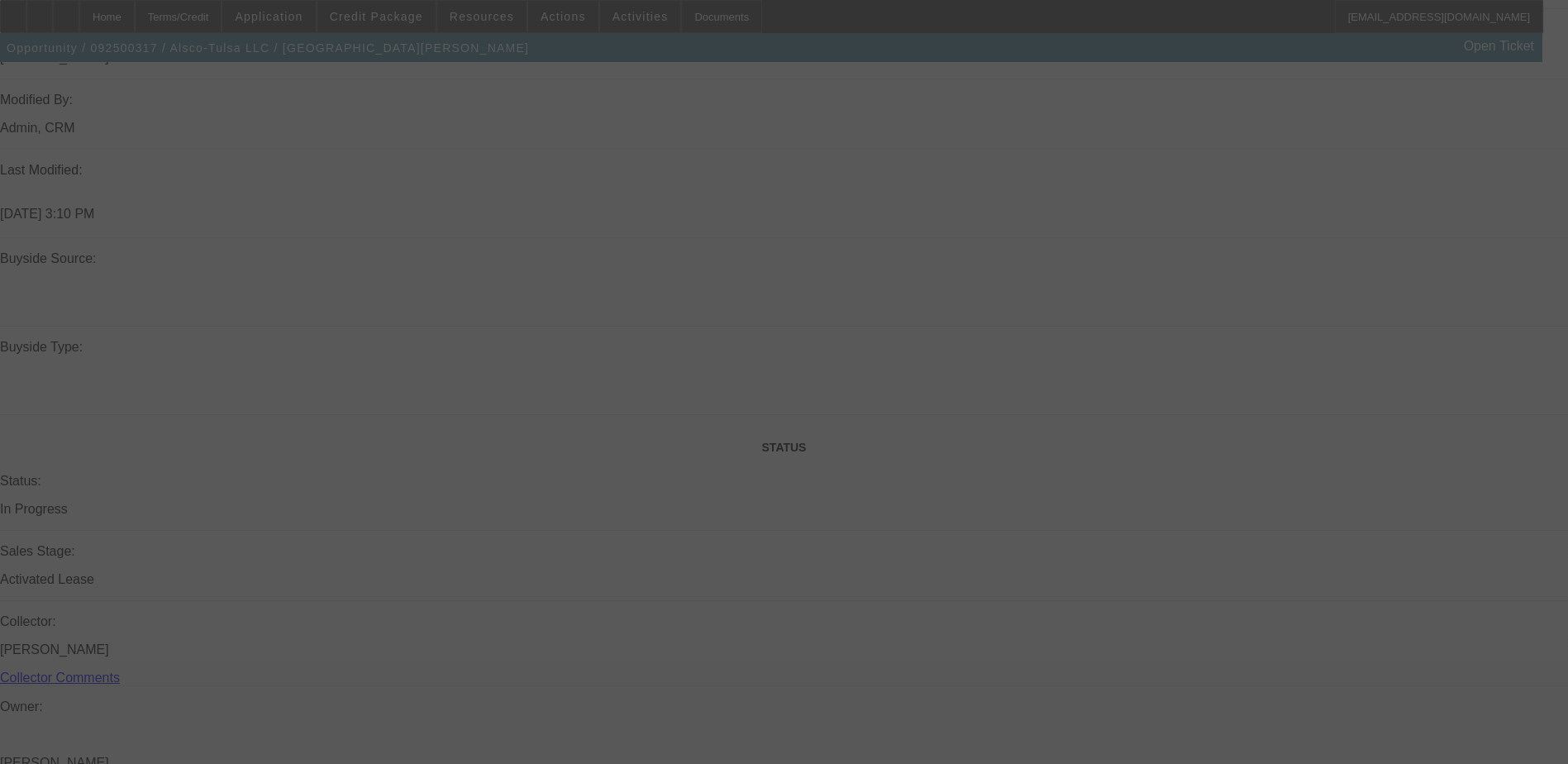
scroll to position [1828, 0]
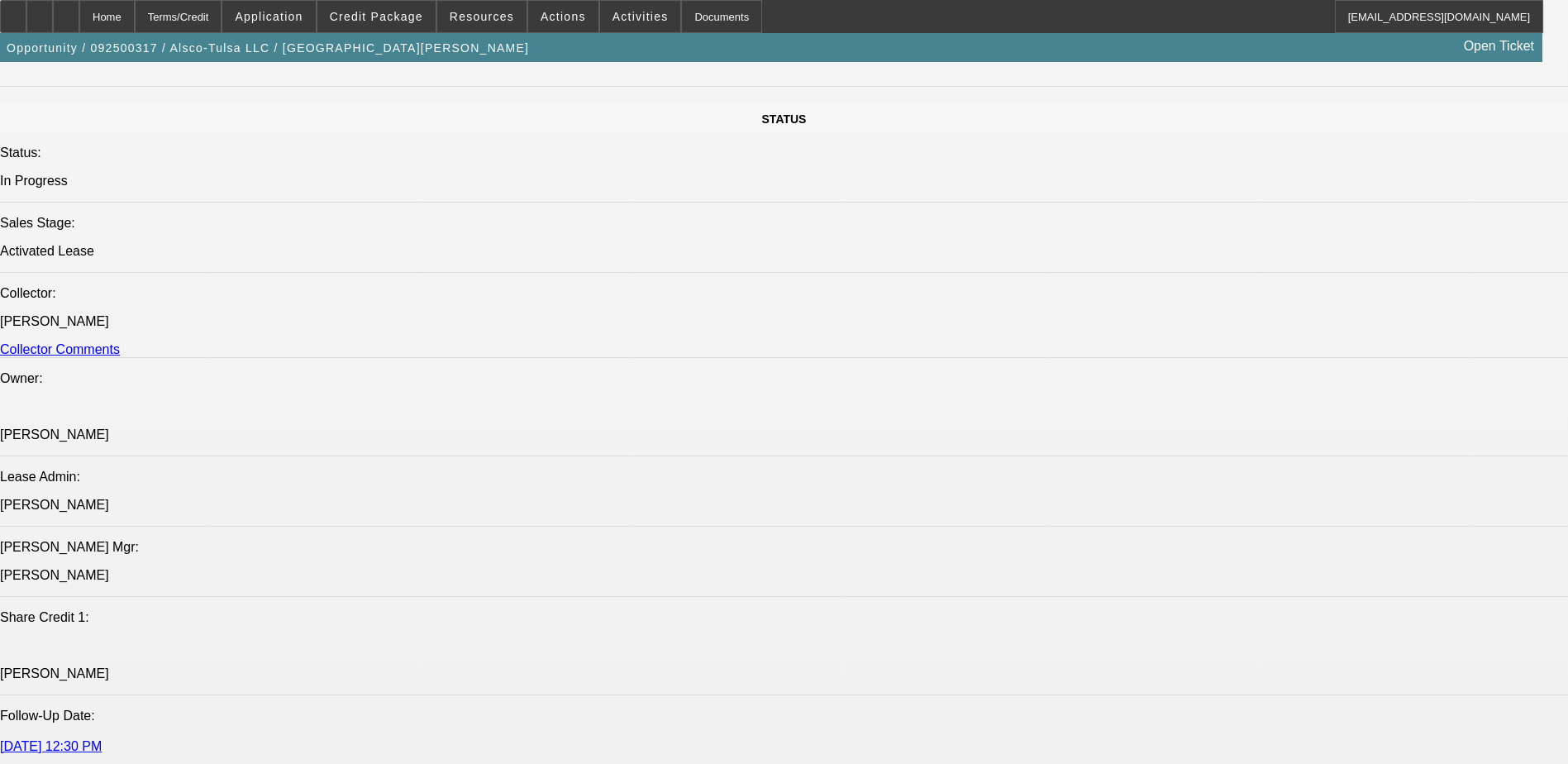
select select "0"
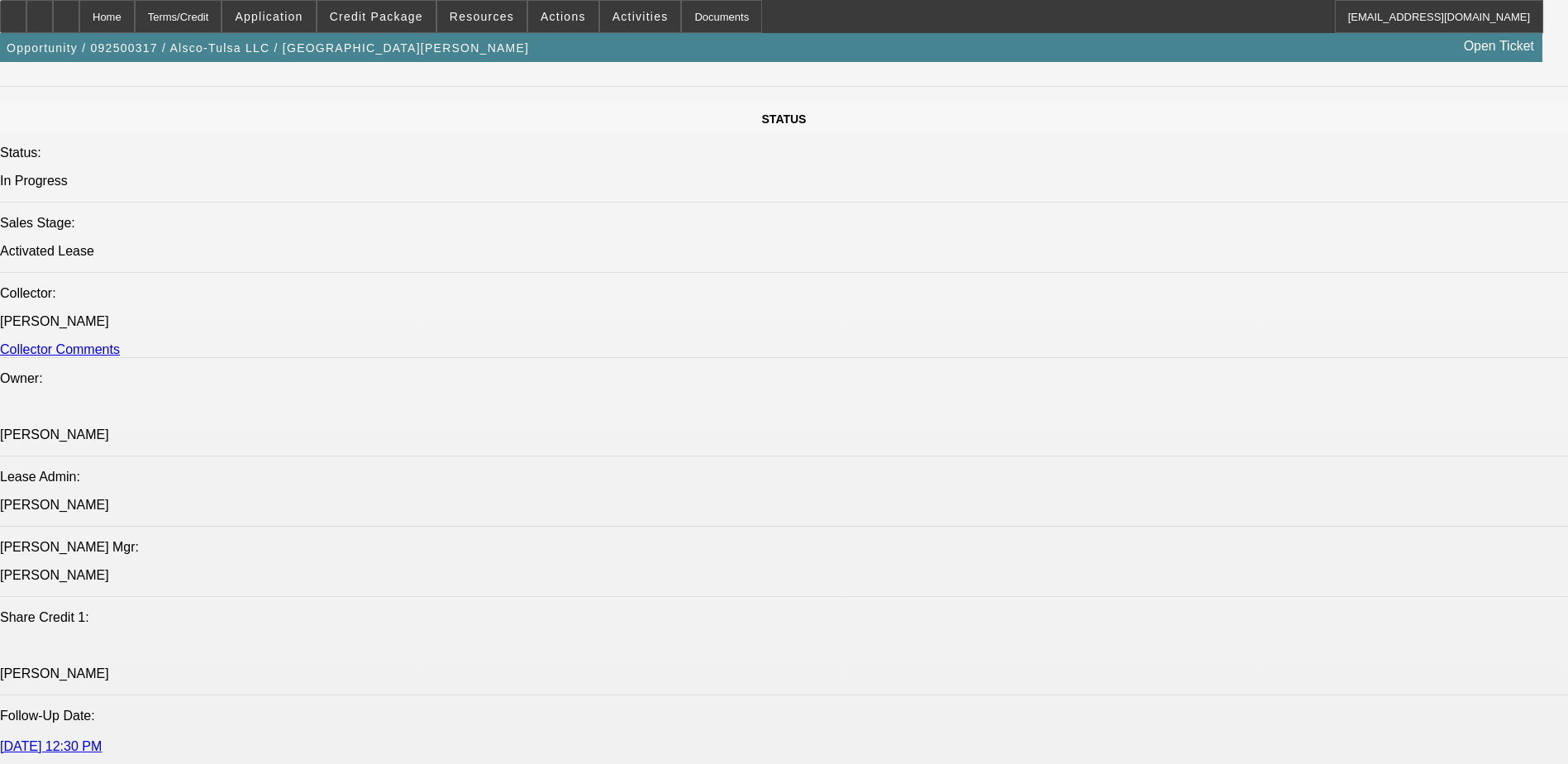
select select "0"
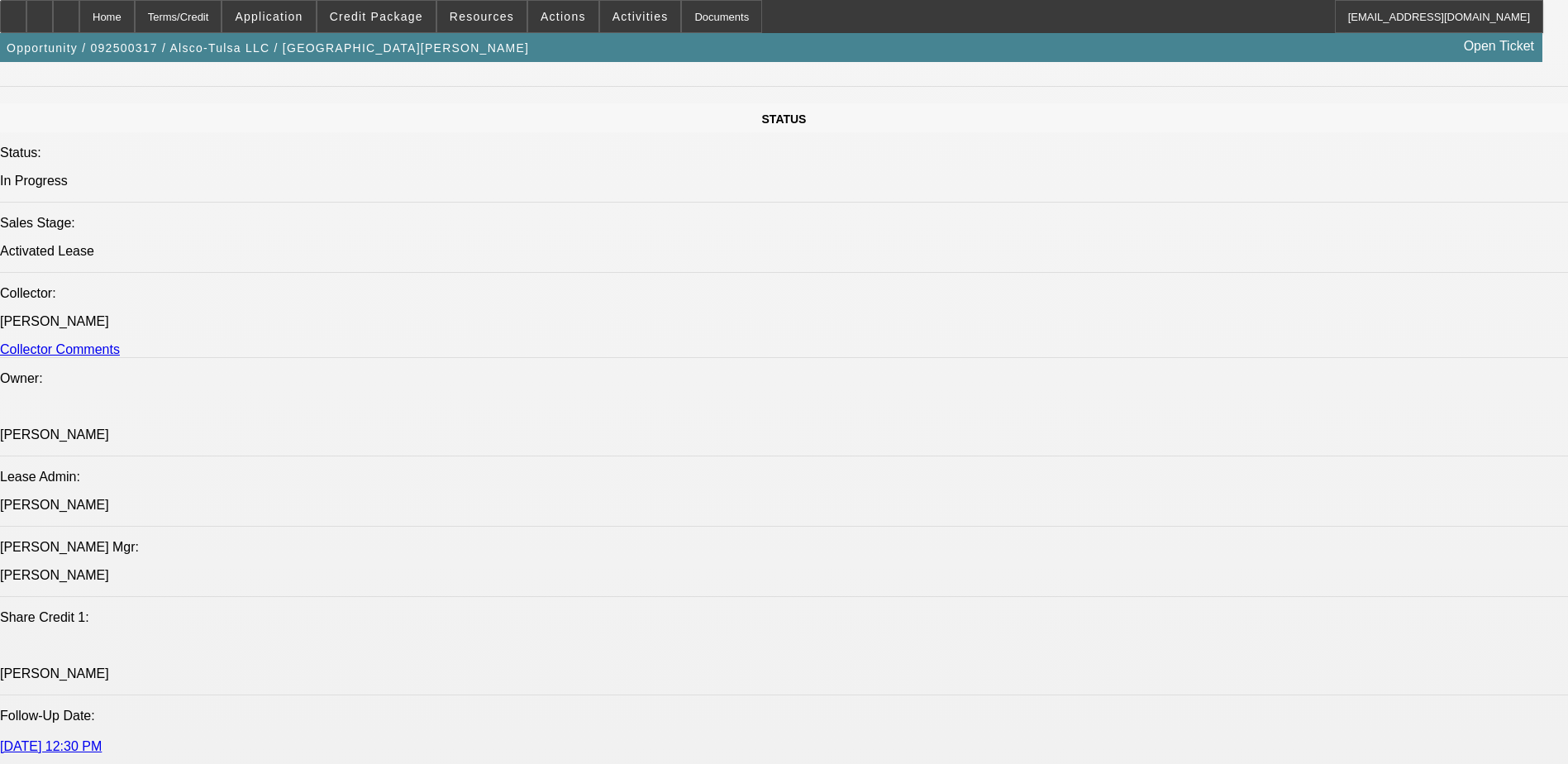
select select "0"
select select "1"
select select "6"
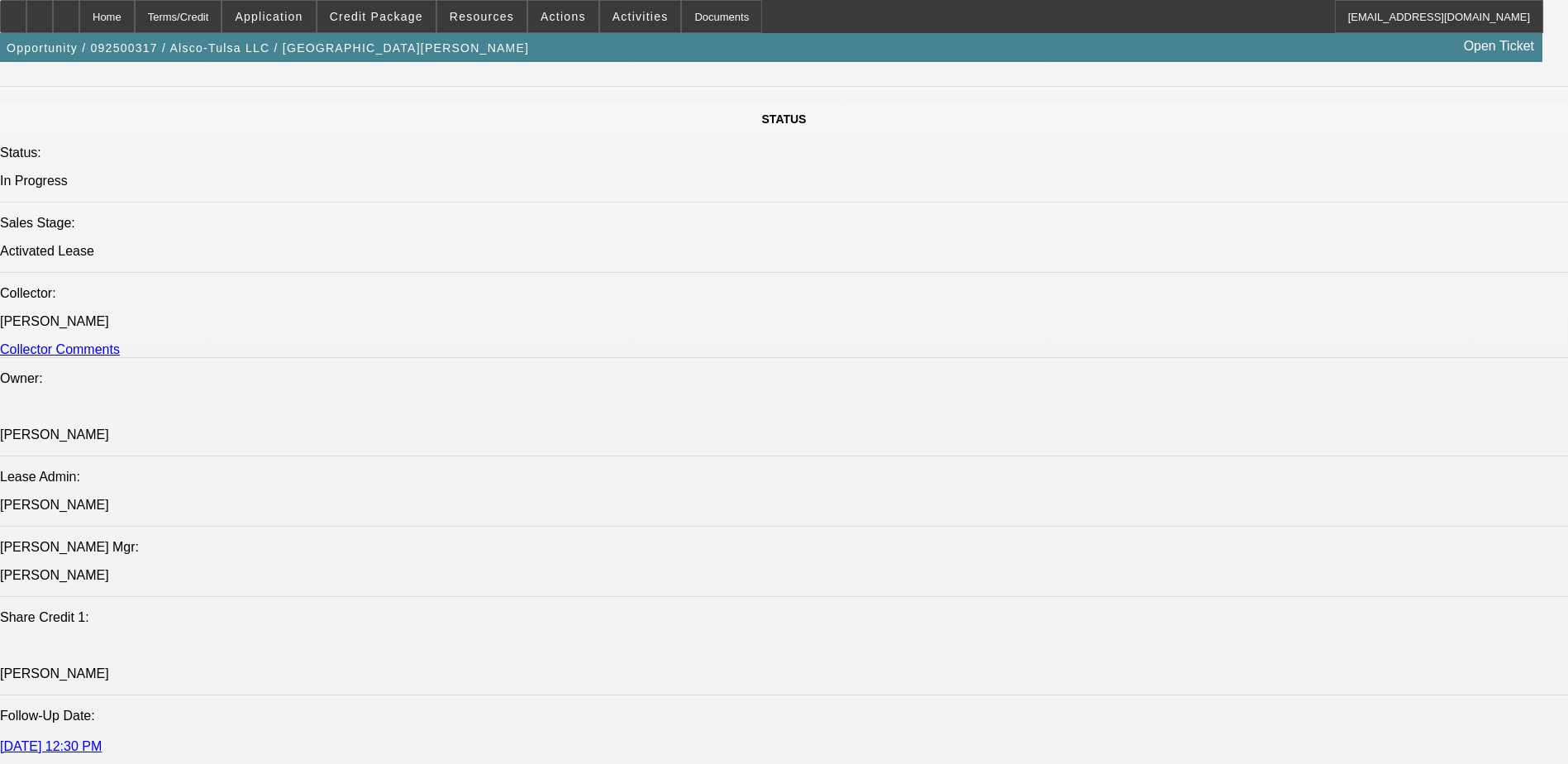
select select "1"
select select "6"
select select "1"
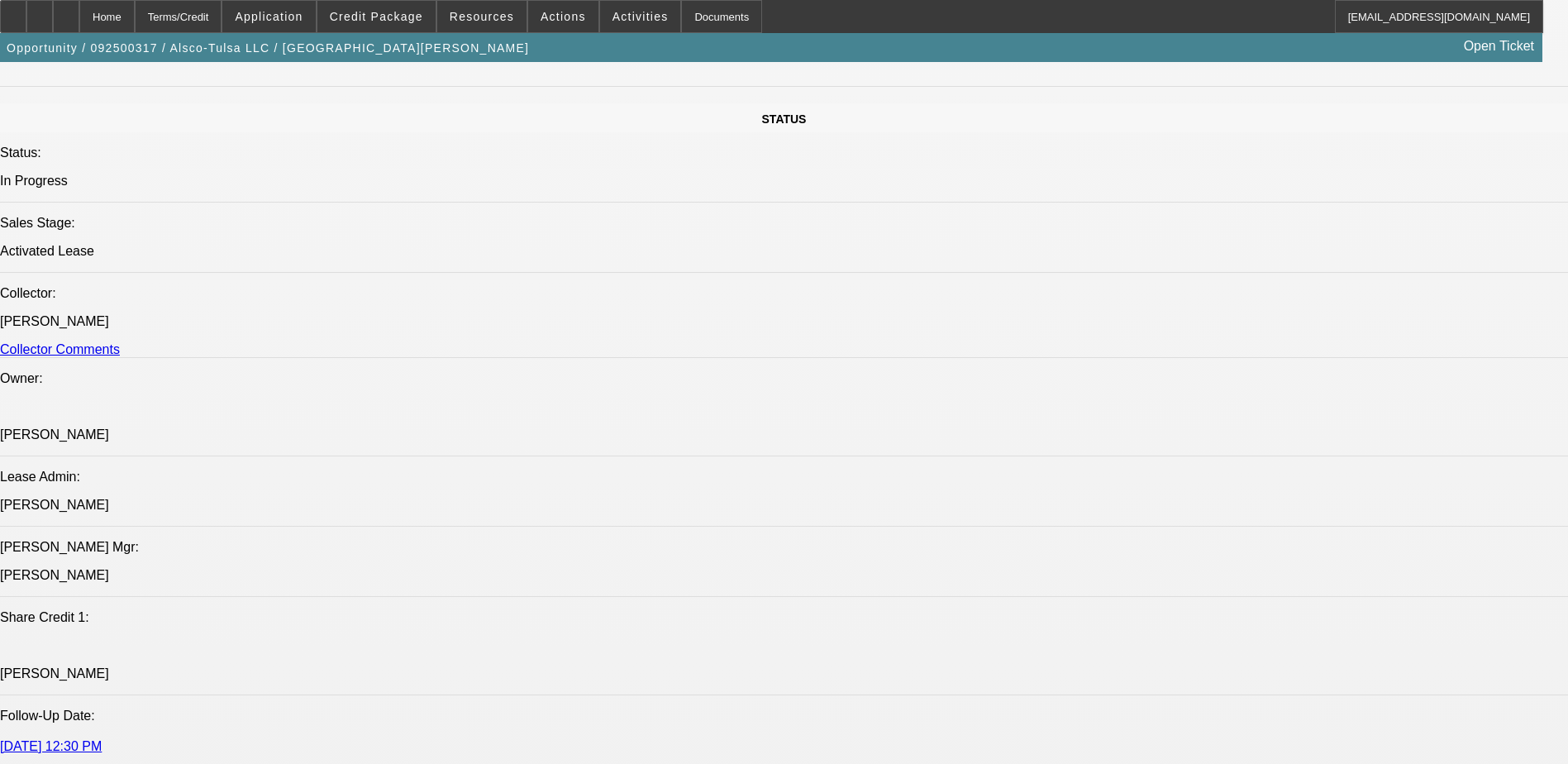
select select "6"
select select "1"
select select "6"
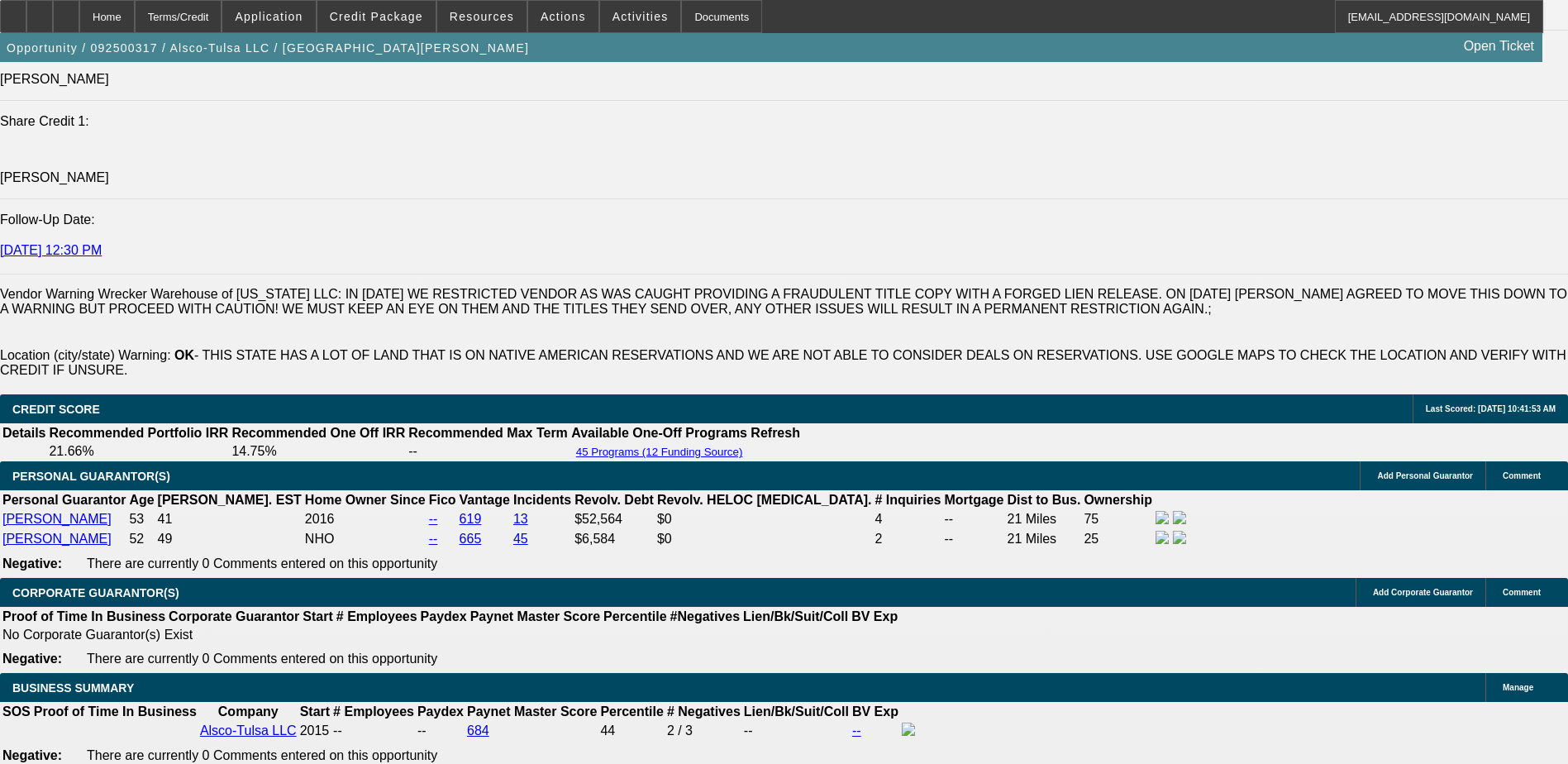
scroll to position [4066, 0]
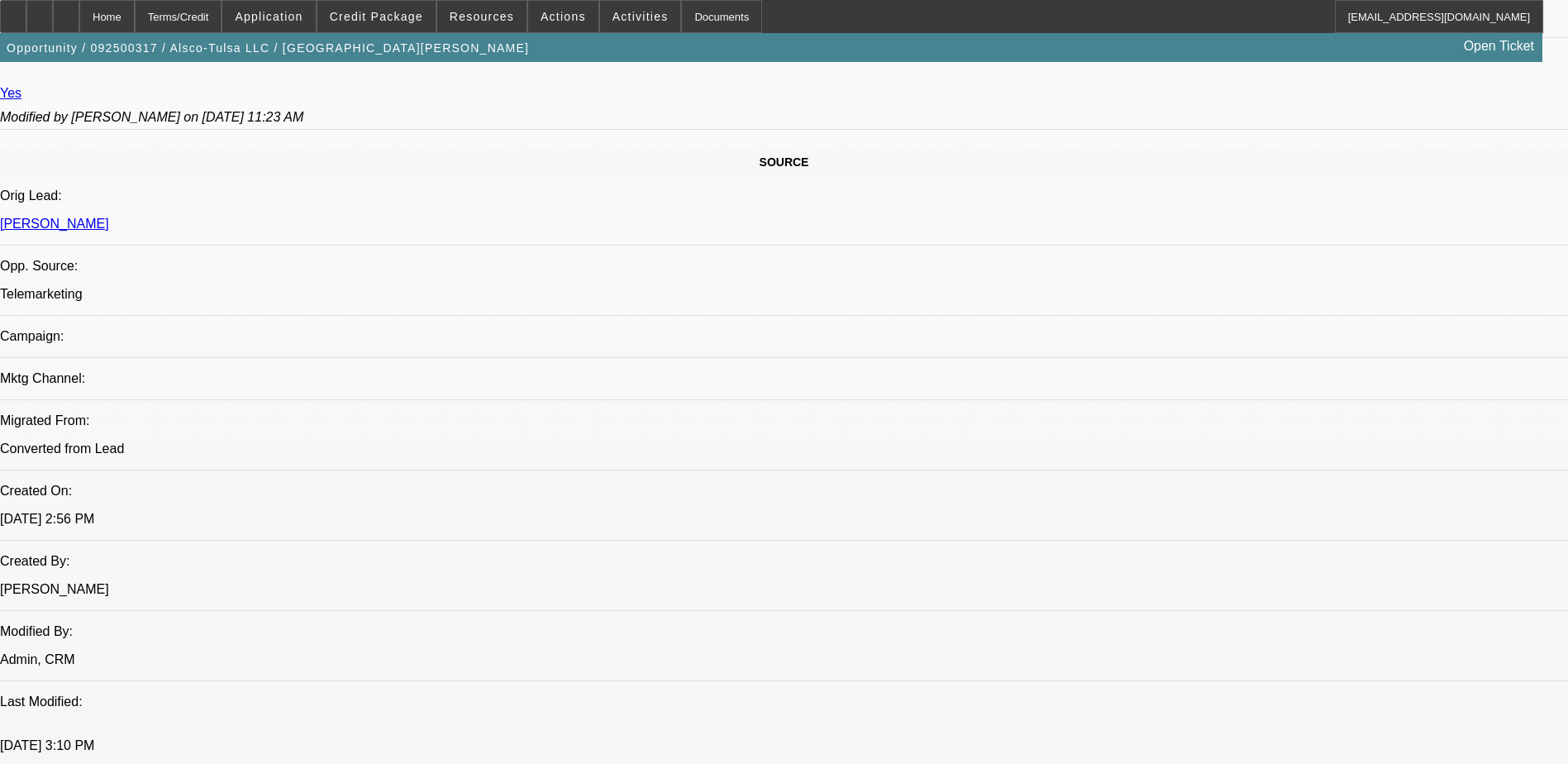
scroll to position [919, 0]
